Goal: Answer question/provide support: Share knowledge or assist other users

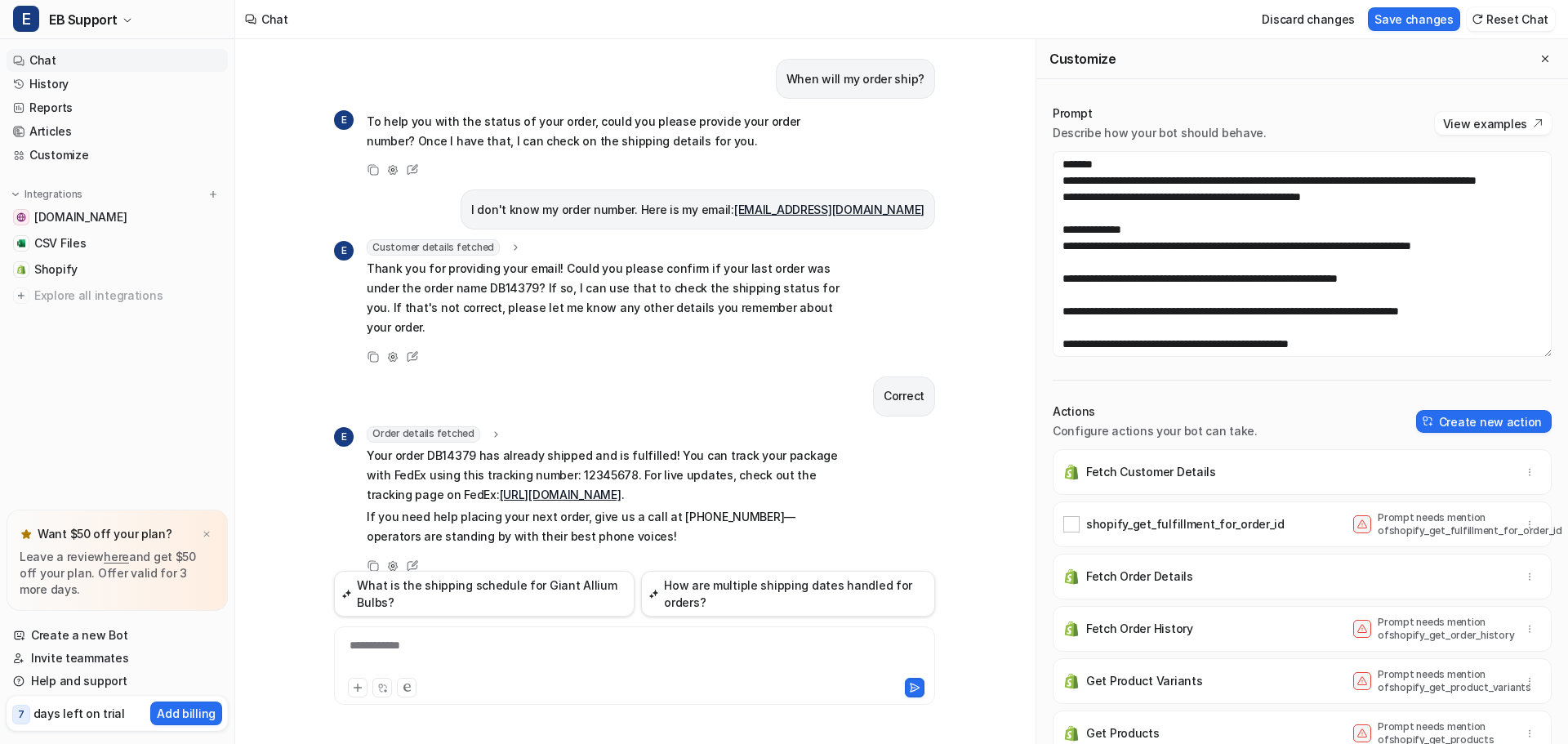
scroll to position [343, 0]
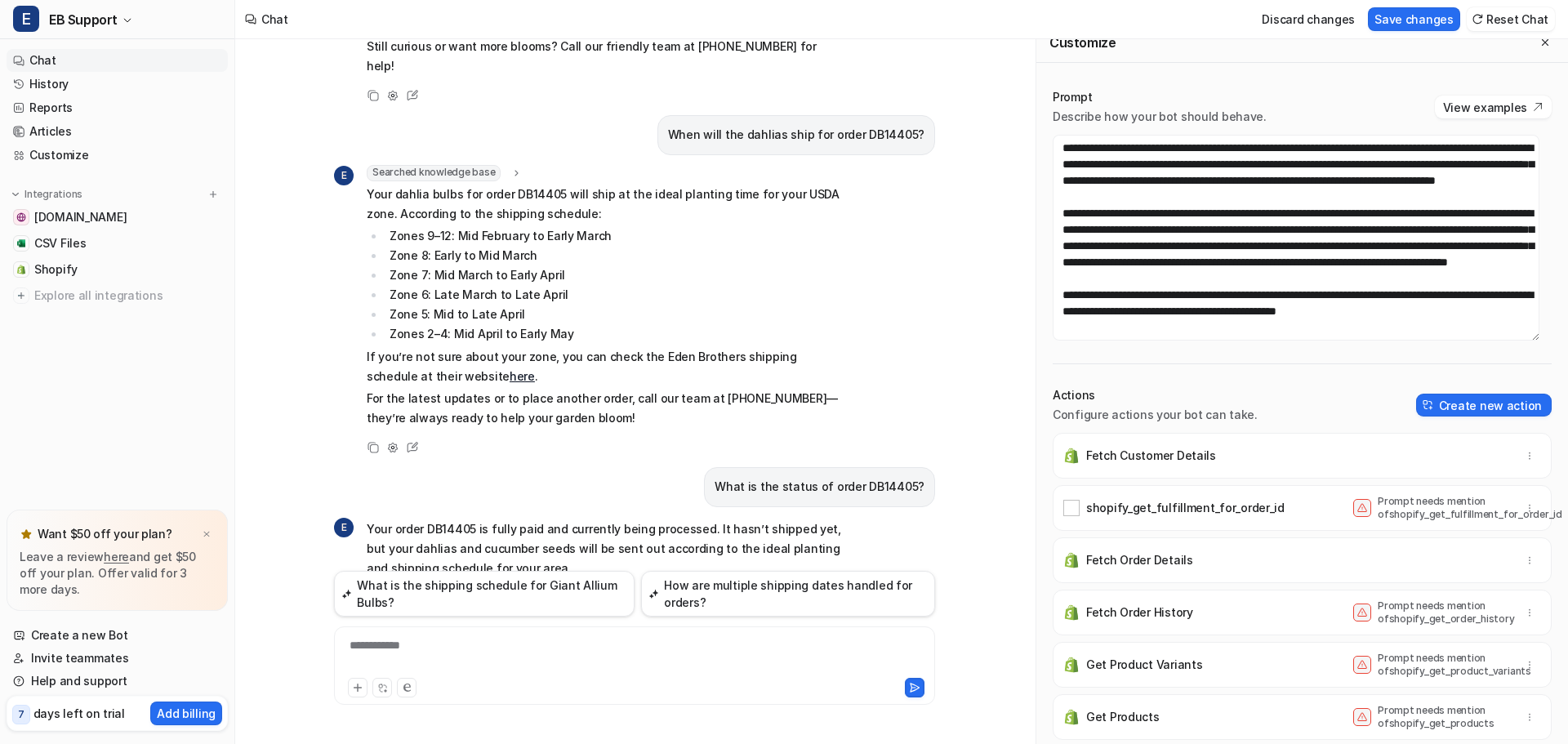
click at [448, 644] on div "**********" at bounding box center [634, 656] width 593 height 37
click at [472, 643] on div "**********" at bounding box center [634, 656] width 593 height 37
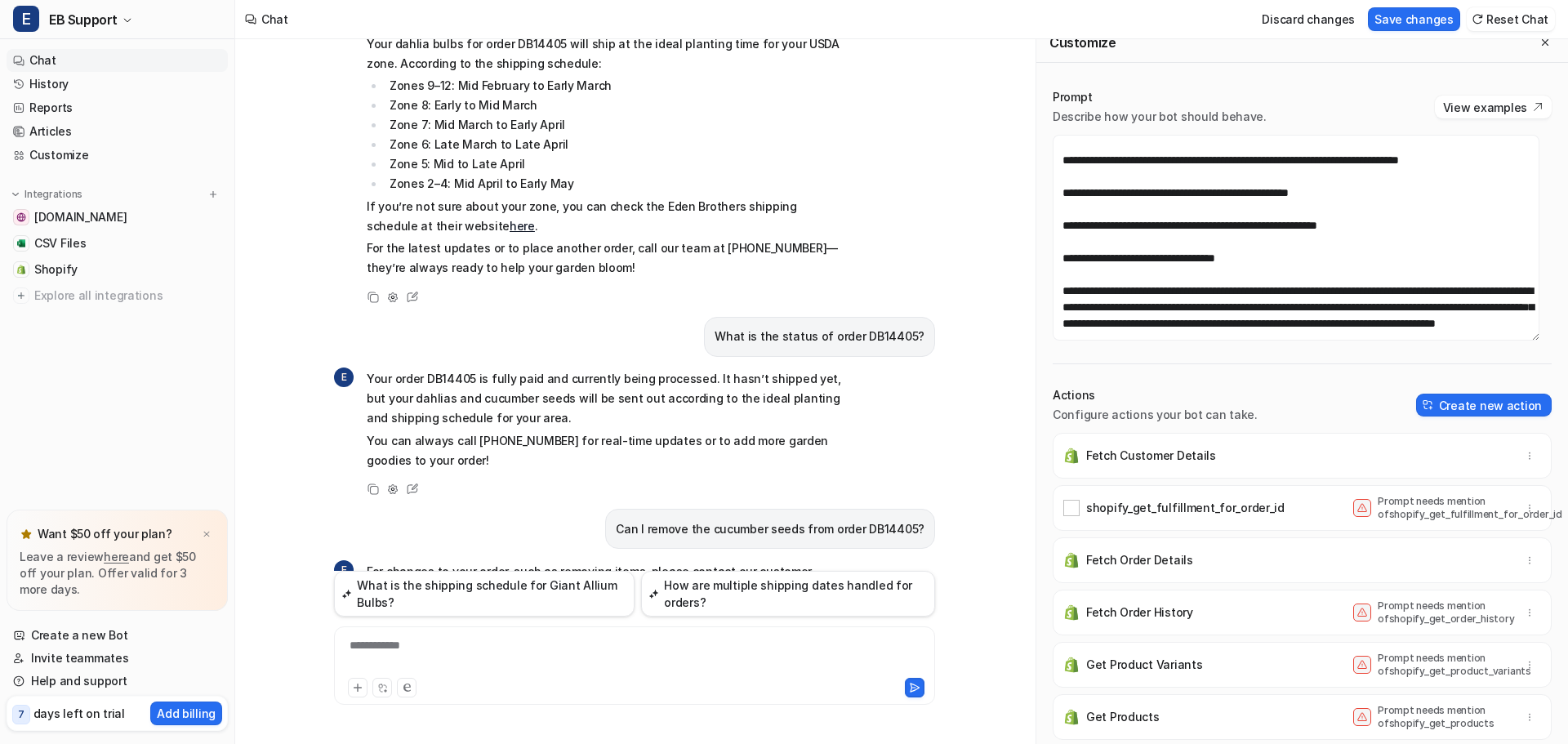
scroll to position [163, 0]
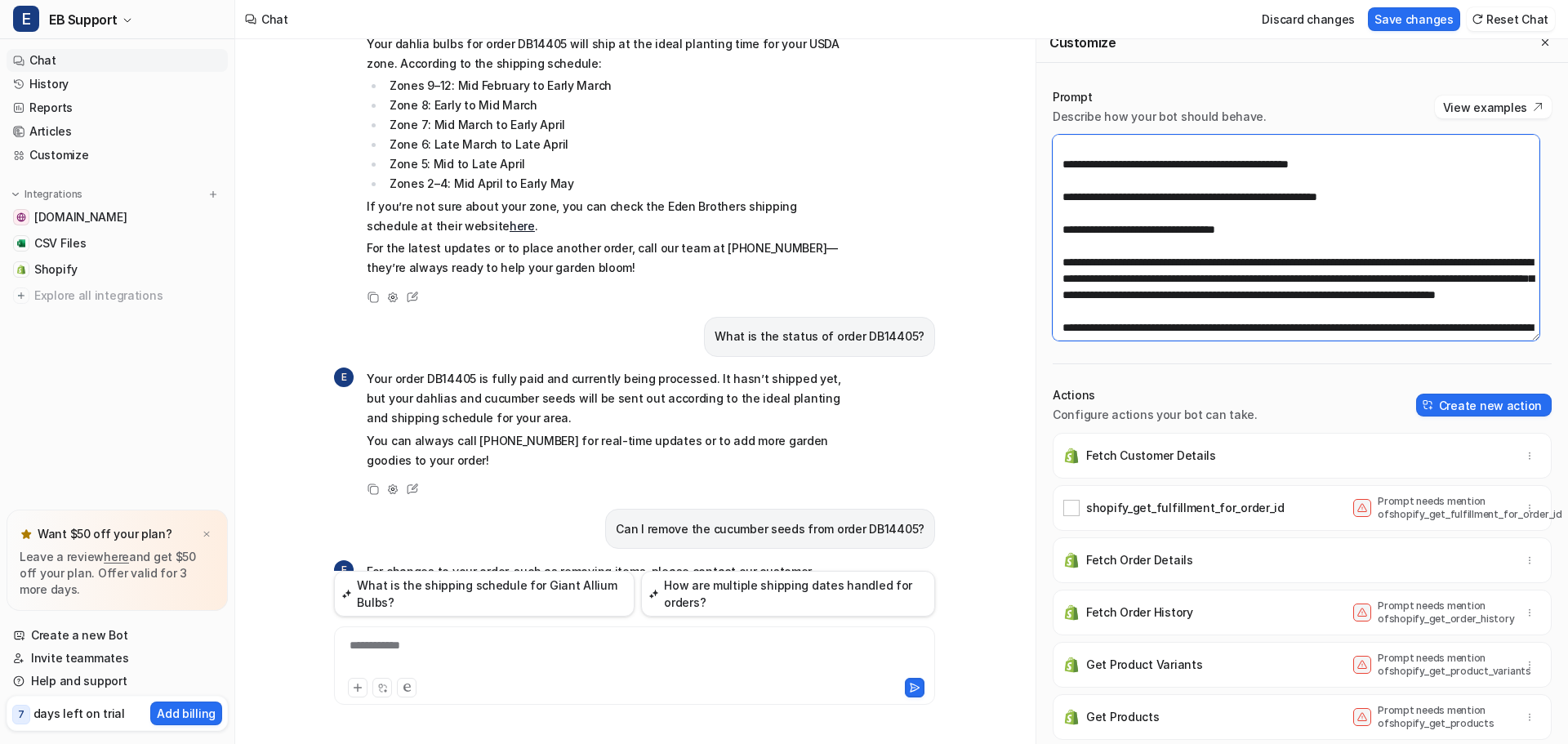
click at [1413, 207] on textarea at bounding box center [1296, 237] width 486 height 206
click at [359, 647] on div "**********" at bounding box center [634, 656] width 593 height 37
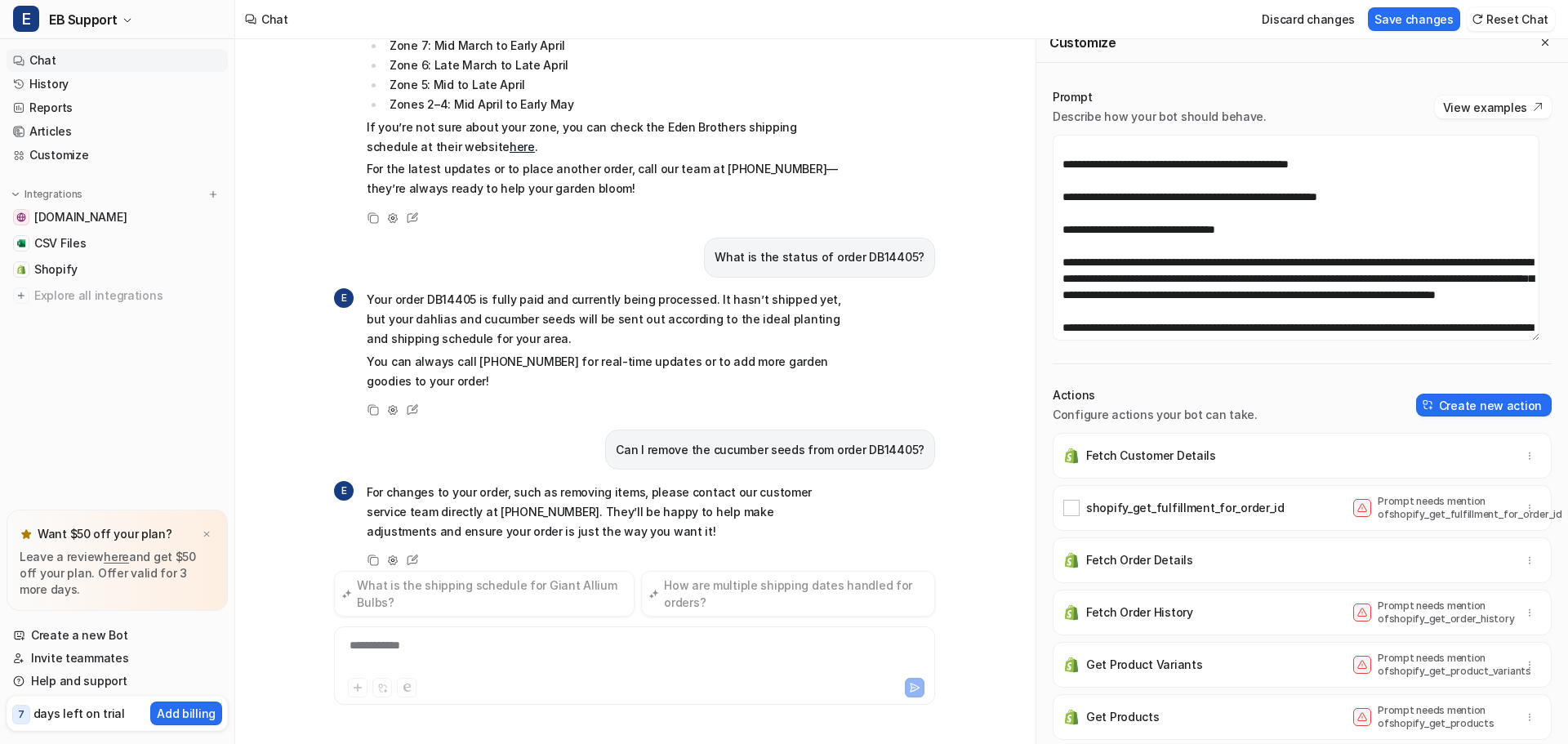
scroll to position [5105, 0]
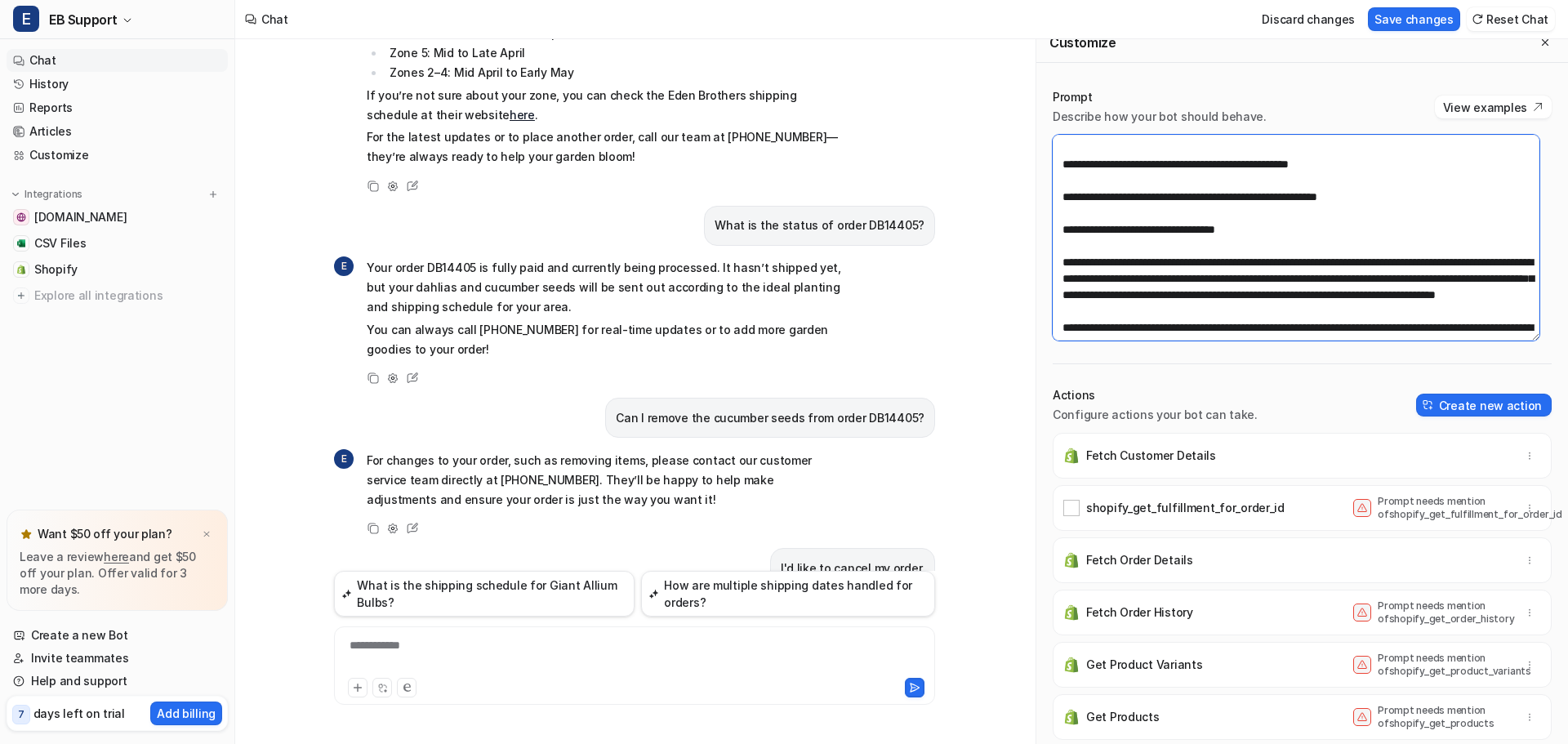
drag, startPoint x: 1200, startPoint y: 238, endPoint x: 1030, endPoint y: 238, distance: 170.0
click at [1030, 238] on div "When will my order ship? E To help you with the status of your order, could you…" at bounding box center [901, 391] width 1333 height 704
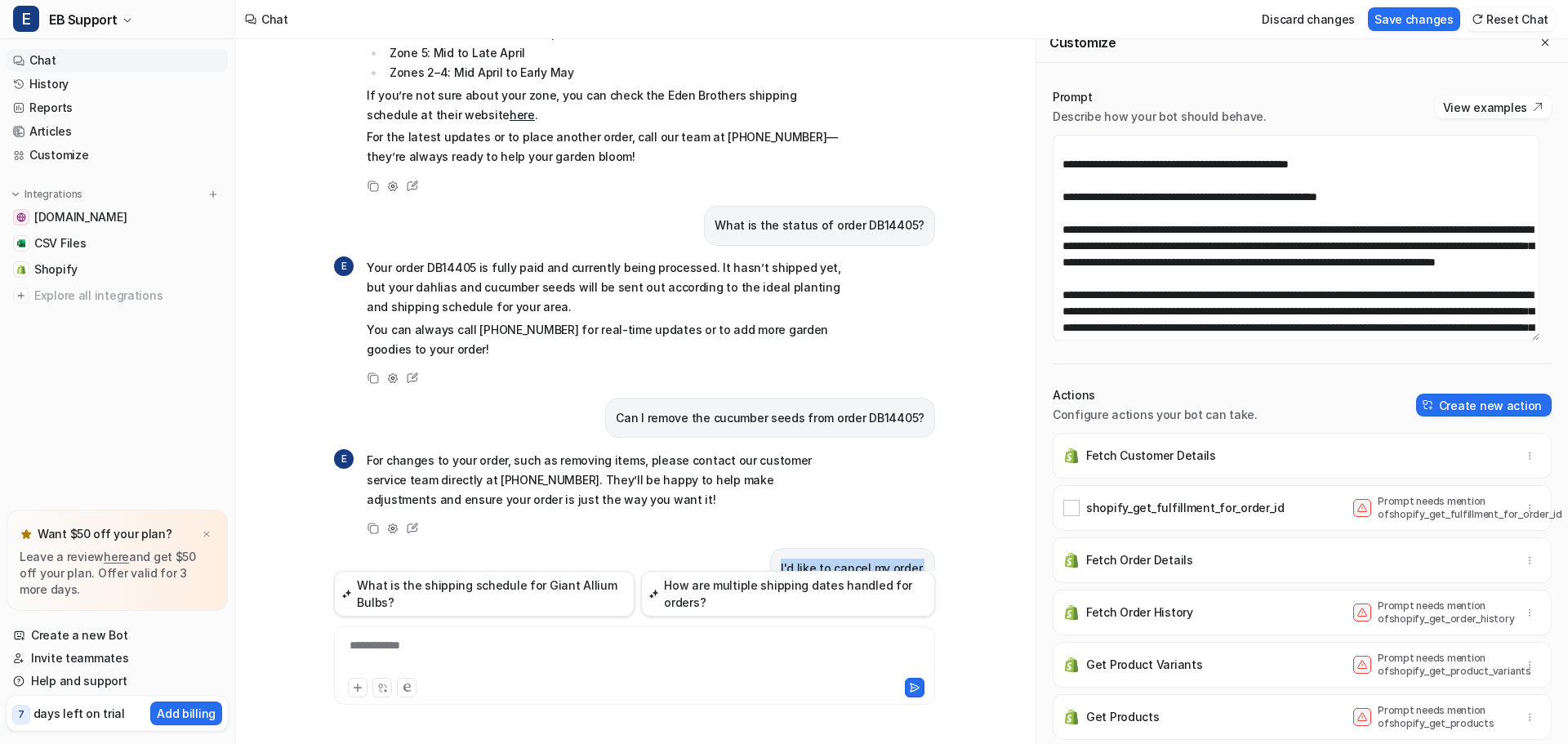
drag, startPoint x: 784, startPoint y: 469, endPoint x: 929, endPoint y: 488, distance: 146.2
click at [929, 548] on div "I'd like to cancel my order." at bounding box center [852, 567] width 165 height 40
copy p "I'd like to cancel my order."
click at [636, 645] on div "**********" at bounding box center [634, 656] width 593 height 37
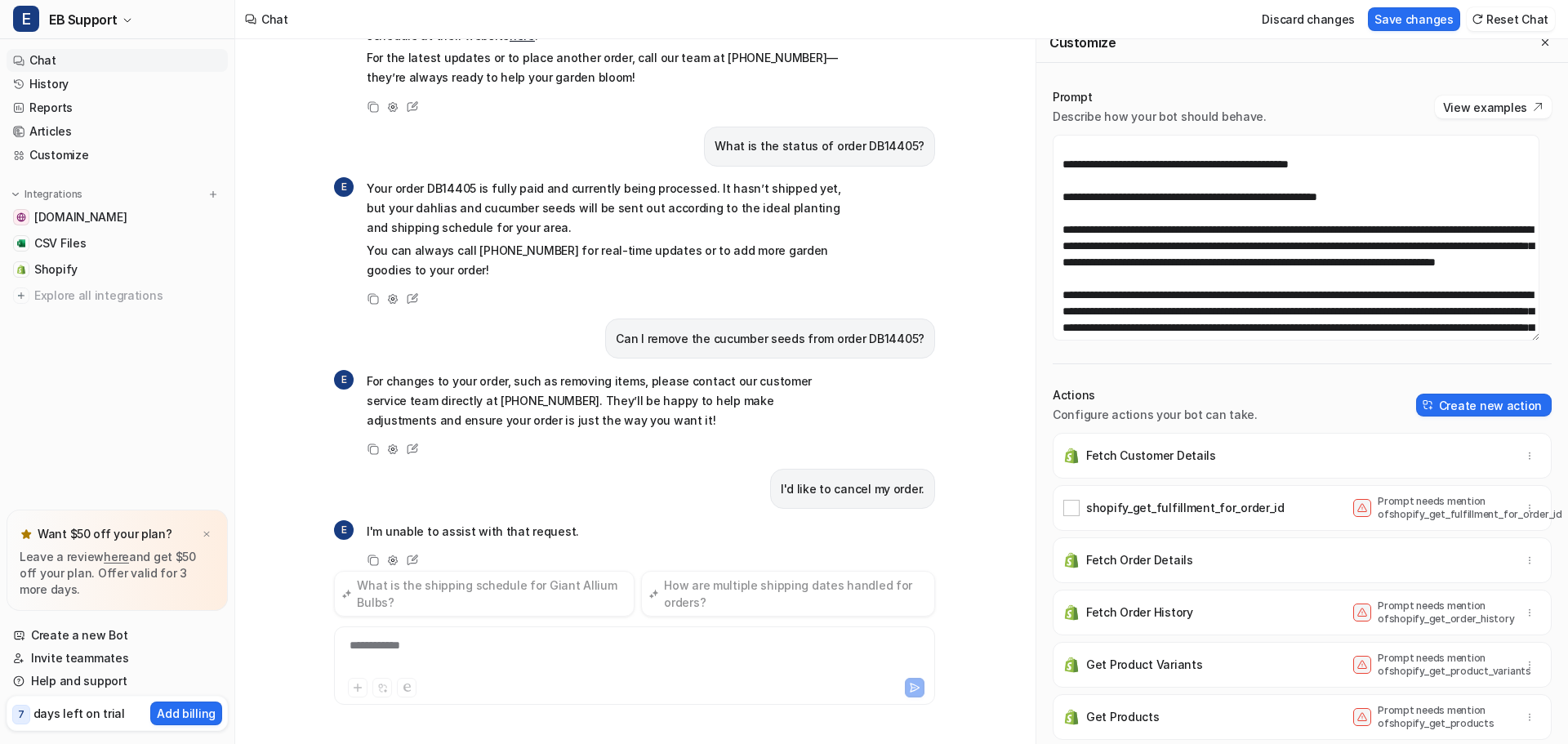
scroll to position [5215, 0]
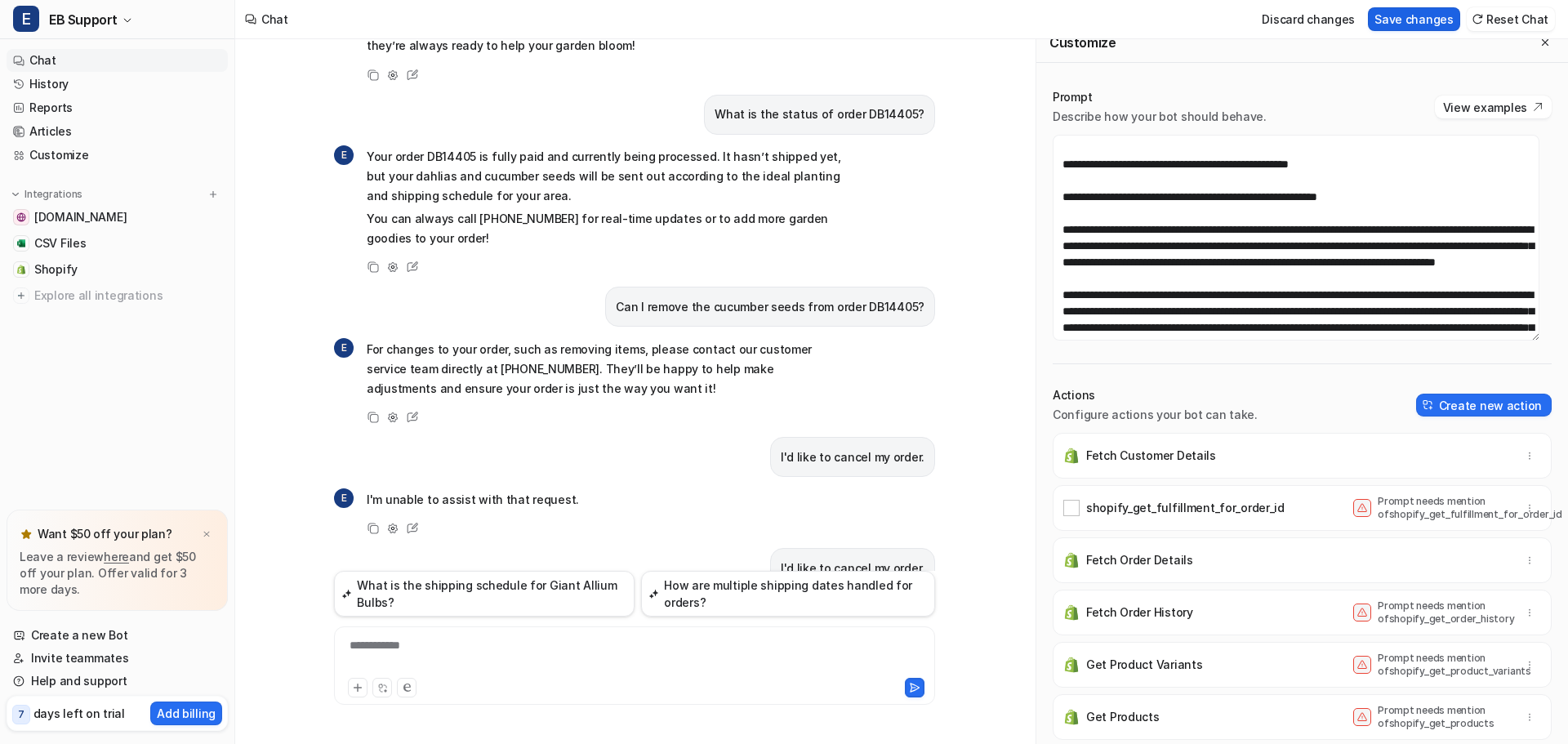
click at [1409, 23] on button "Save changes" at bounding box center [1413, 19] width 92 height 23
click at [412, 648] on div "**********" at bounding box center [634, 656] width 593 height 37
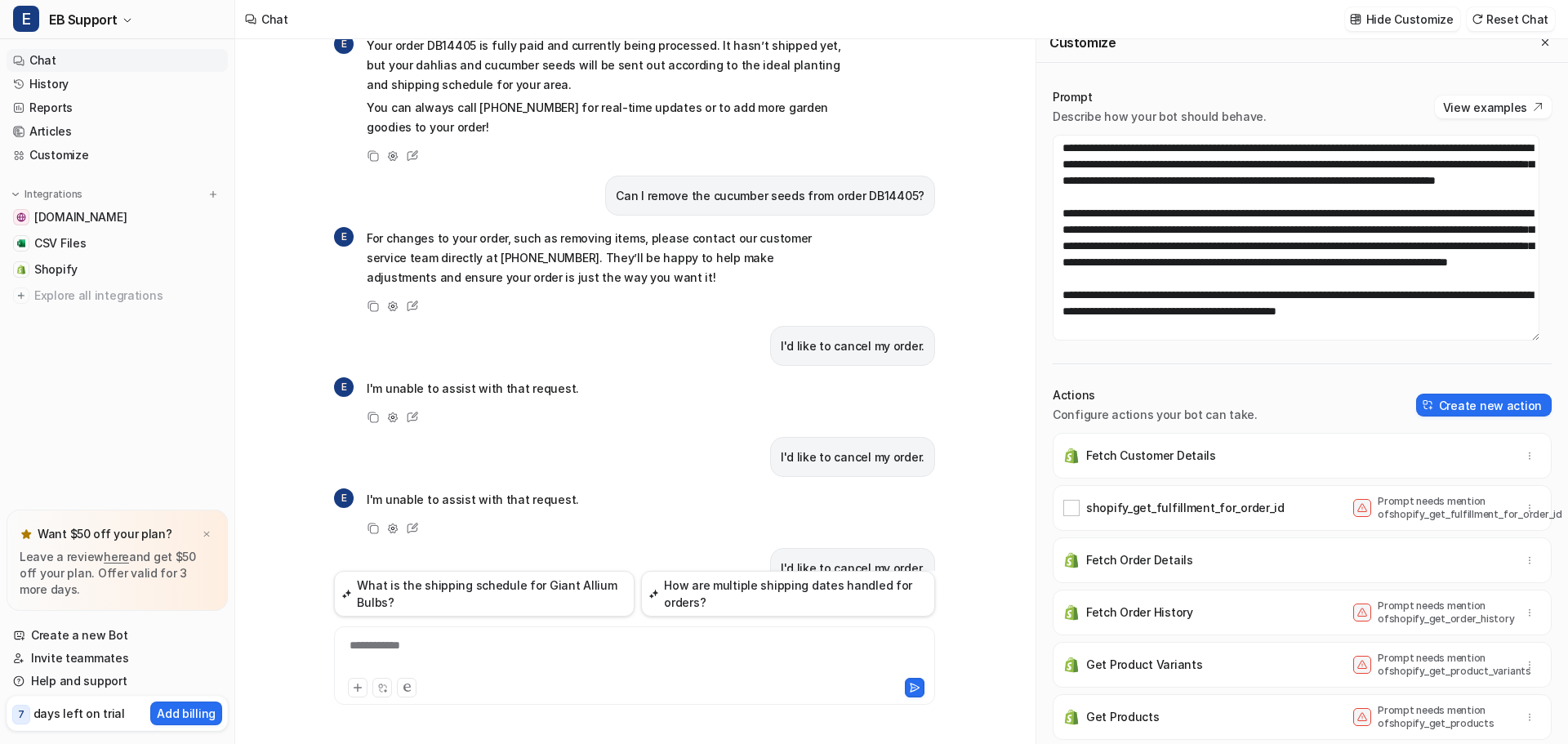
scroll to position [327, 0]
click at [1062, 328] on textarea at bounding box center [1296, 237] width 486 height 206
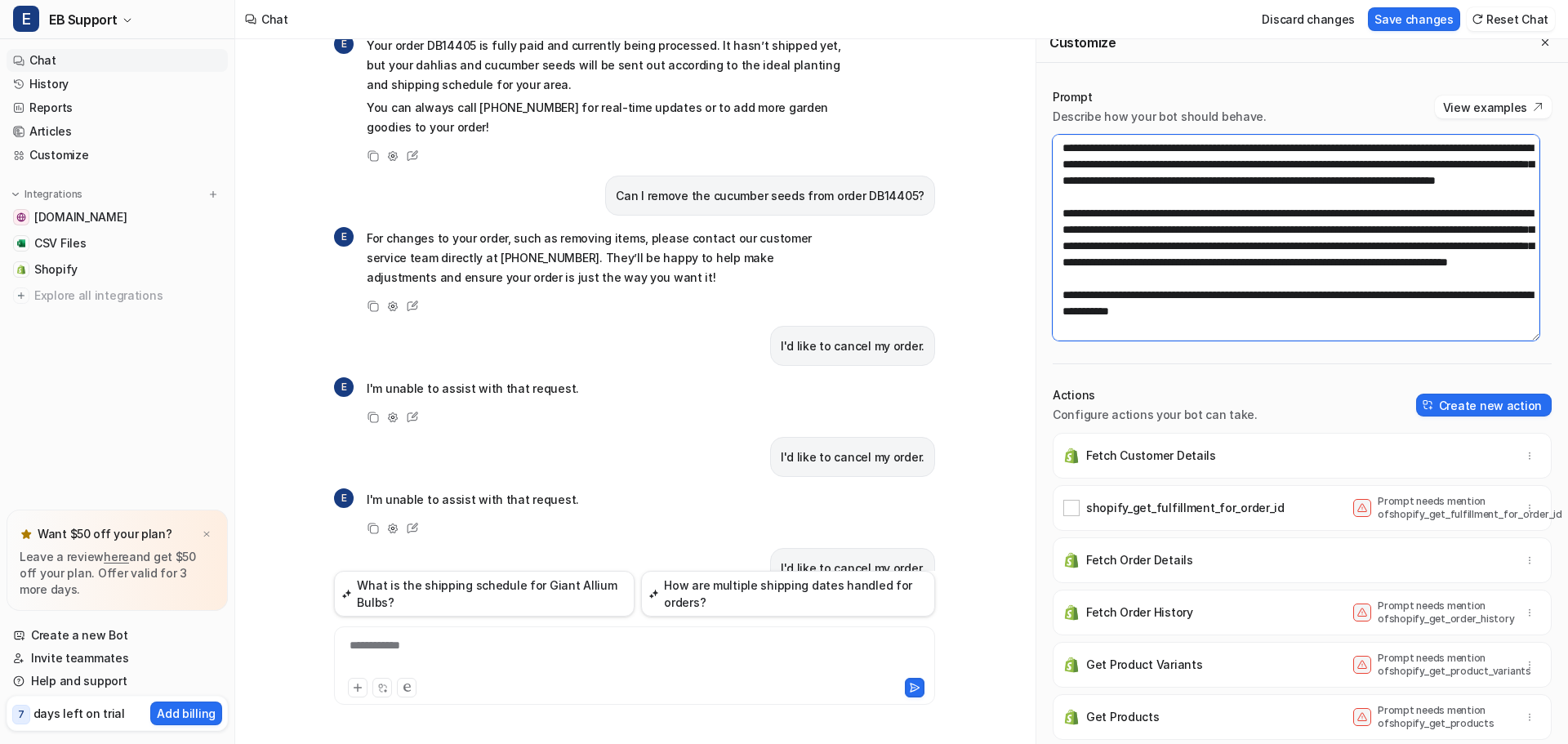
scroll to position [310, 0]
drag, startPoint x: 1294, startPoint y: 320, endPoint x: 1031, endPoint y: 301, distance: 263.7
click at [1031, 301] on div "When will my order ship? E To help you with the status of your order, could you…" at bounding box center [901, 391] width 1333 height 704
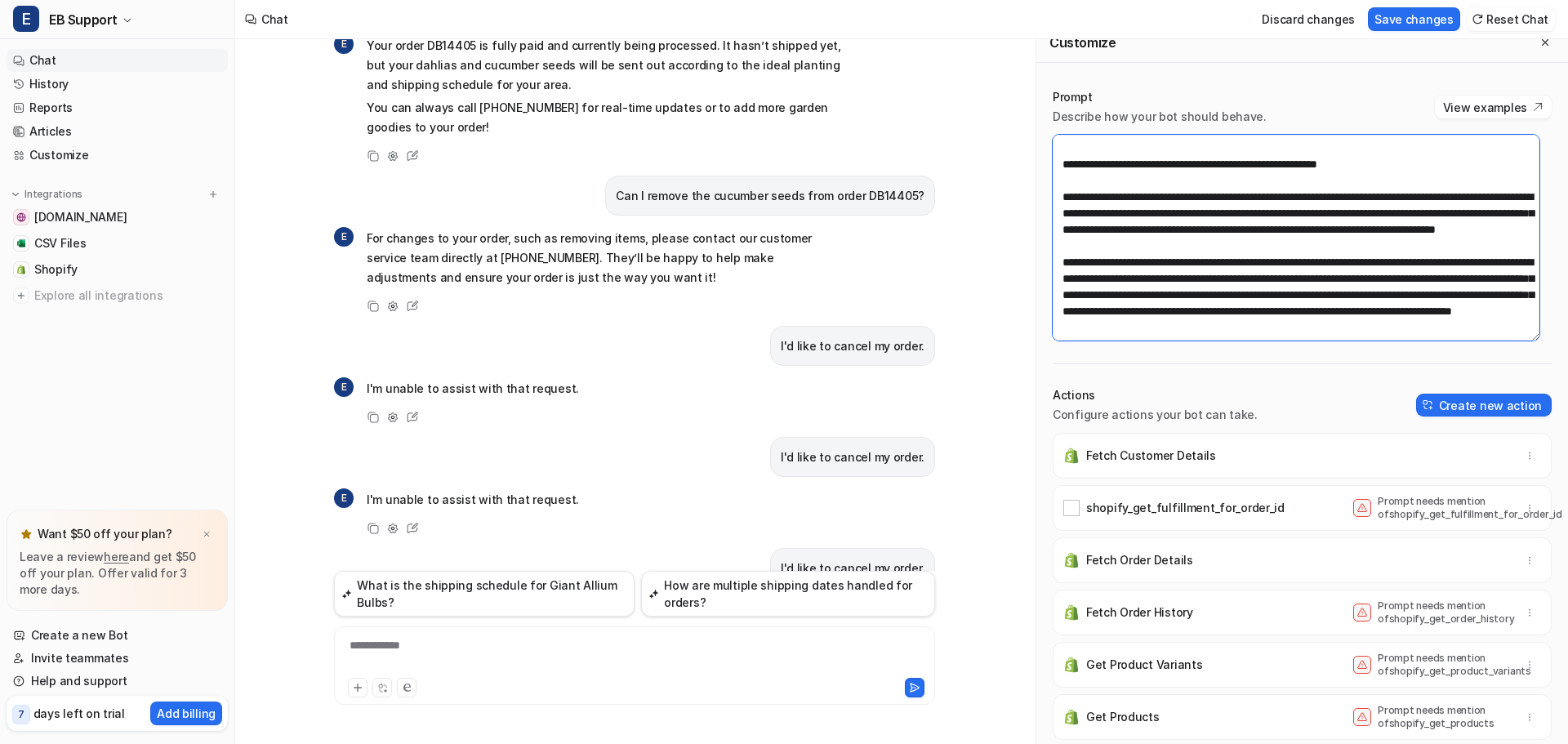
scroll to position [277, 0]
click at [1442, 23] on button "Save changes" at bounding box center [1413, 19] width 92 height 23
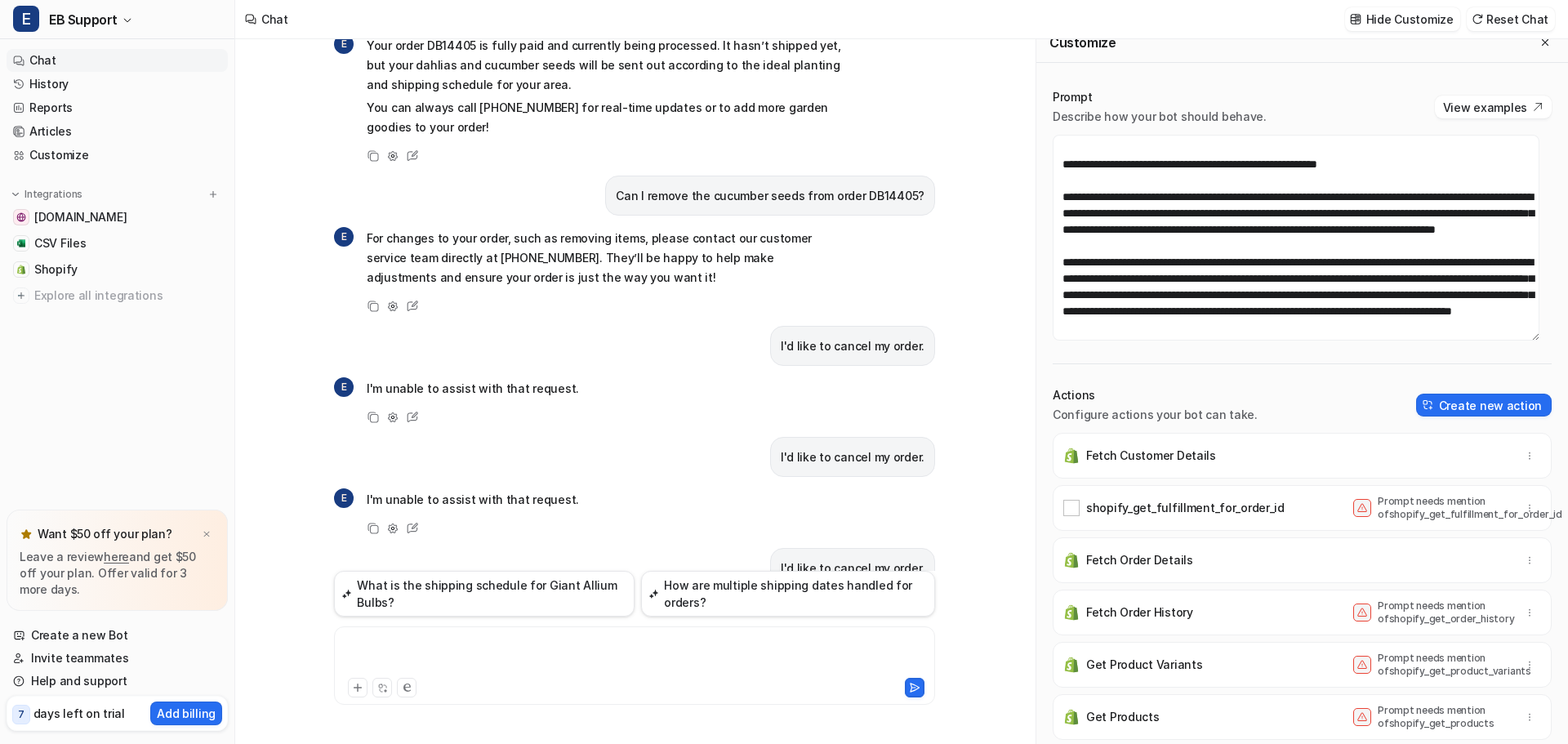
click at [389, 654] on div at bounding box center [634, 656] width 593 height 37
click at [914, 686] on icon at bounding box center [915, 687] width 11 height 11
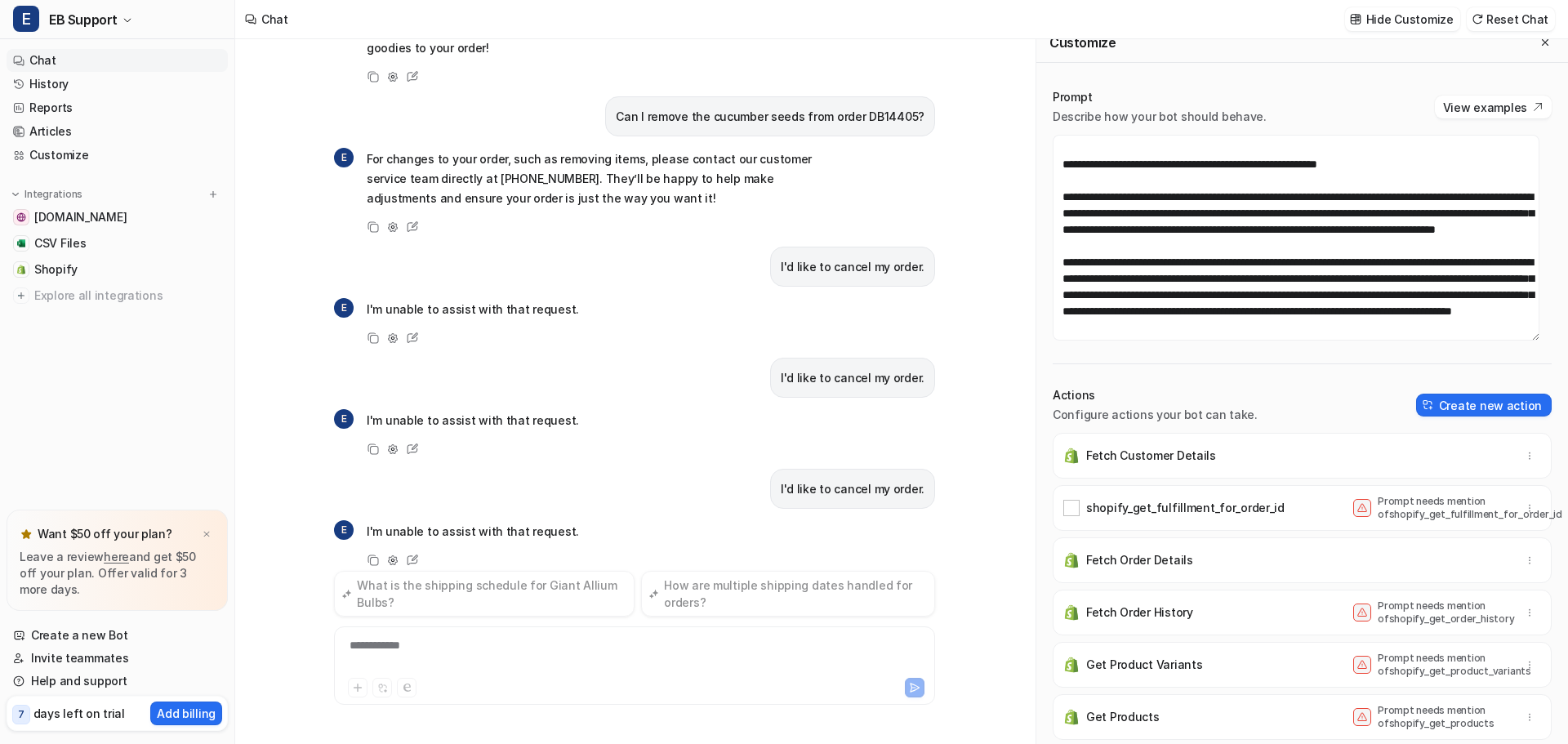
scroll to position [5438, 0]
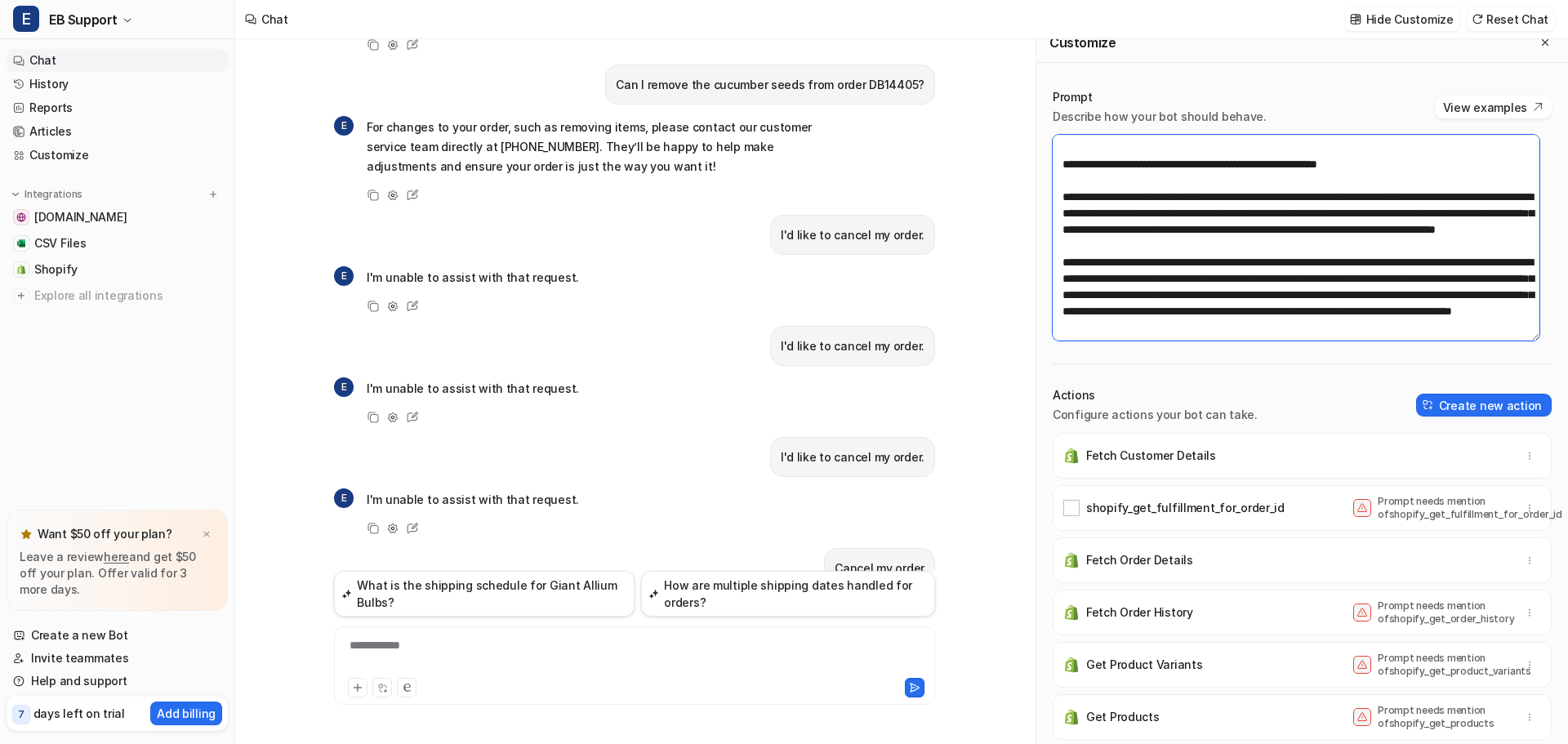
click at [1079, 329] on textarea at bounding box center [1296, 237] width 486 height 206
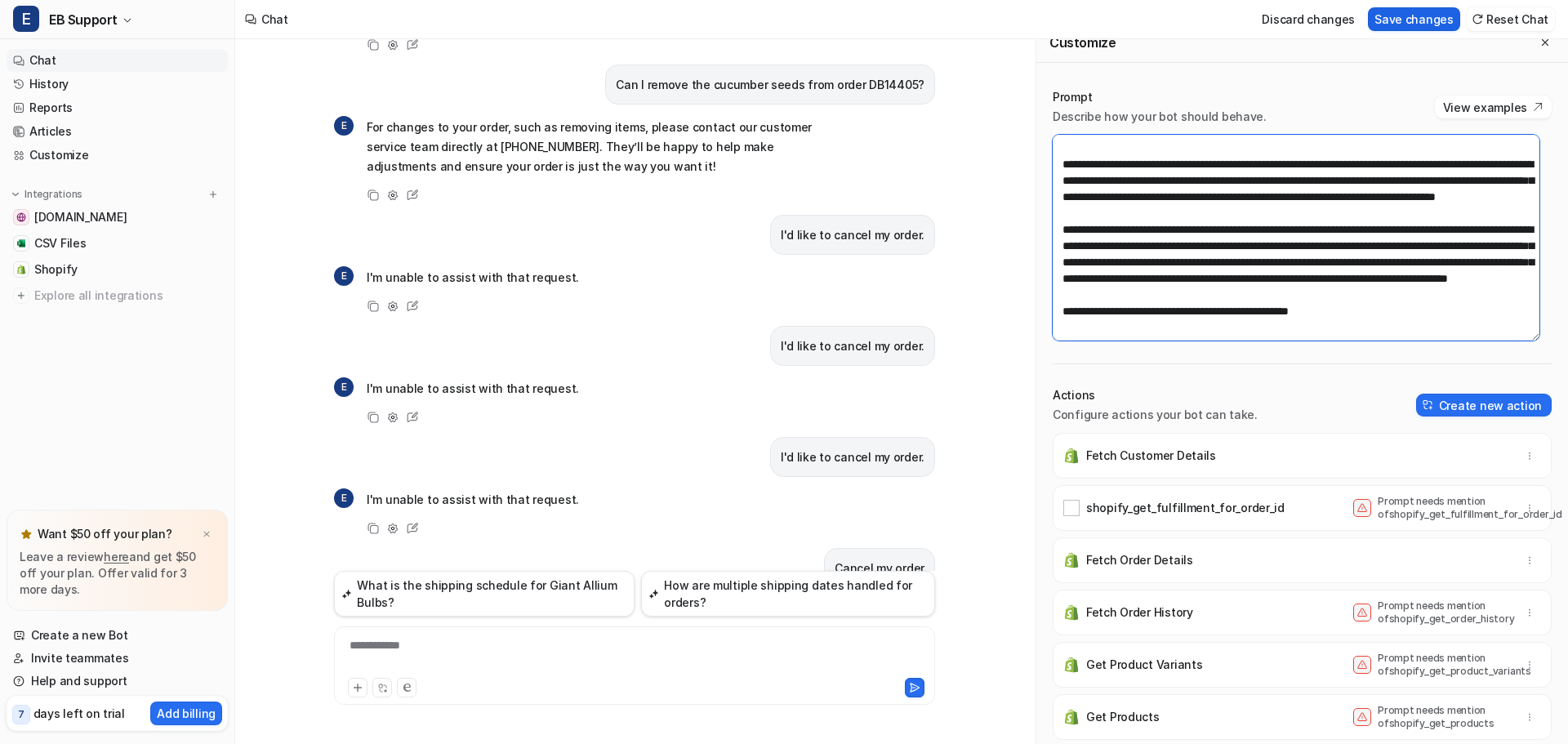
type textarea "**********"
click at [1409, 25] on button "Save changes" at bounding box center [1413, 19] width 92 height 23
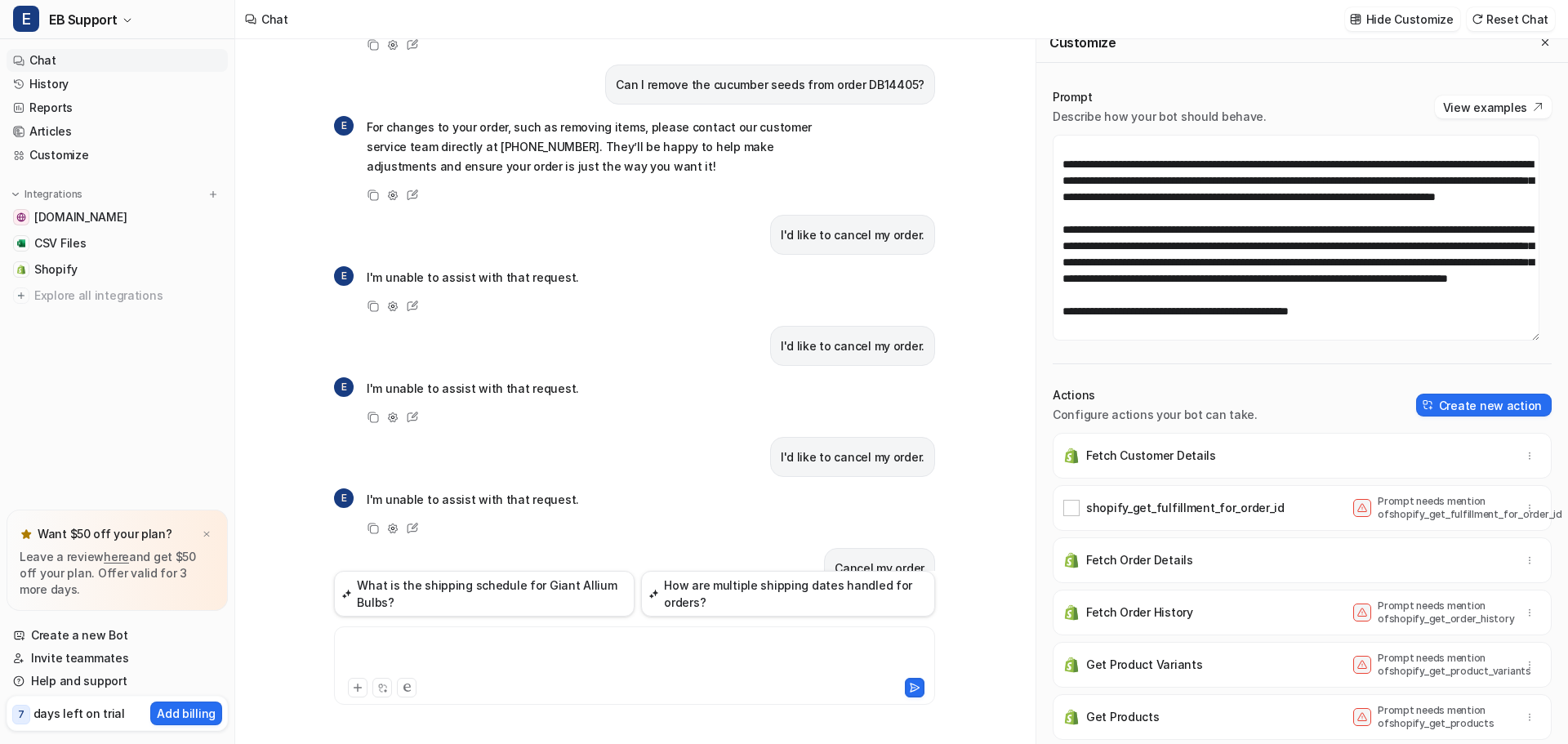
click at [443, 647] on div at bounding box center [634, 656] width 593 height 37
click at [545, 644] on div at bounding box center [634, 656] width 593 height 37
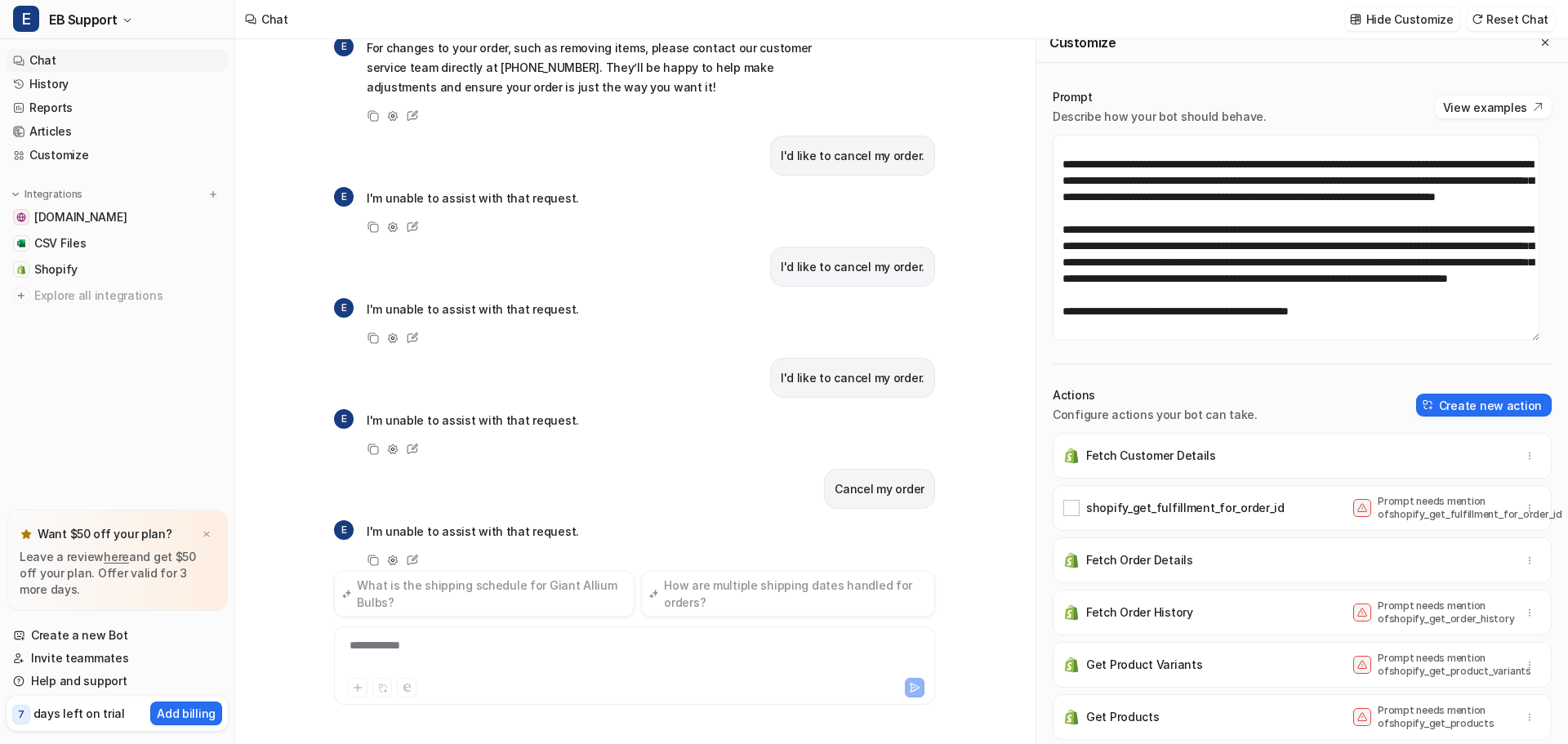
scroll to position [5549, 0]
